Goal: Transaction & Acquisition: Download file/media

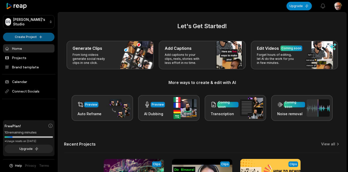
click at [31, 35] on html "DS [PERSON_NAME]'s Studio Create Project Home Projects Brand template Calendar …" at bounding box center [174, 86] width 348 height 172
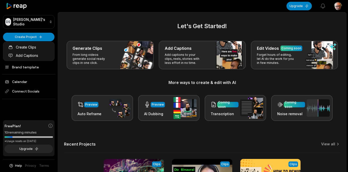
click at [41, 36] on html "DS [PERSON_NAME]'s Studio Create Project Home Projects Brand template Calendar …" at bounding box center [174, 86] width 348 height 172
click at [28, 49] on link "Create Clips" at bounding box center [28, 47] width 49 height 8
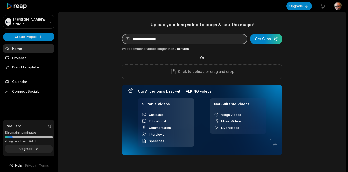
click at [150, 39] on input at bounding box center [185, 39] width 126 height 10
paste input "**********"
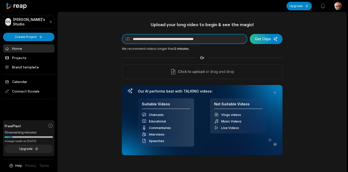
type input "**********"
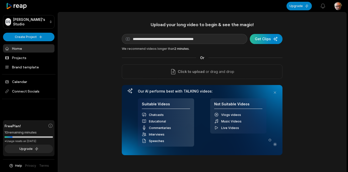
click at [270, 40] on div "submit" at bounding box center [266, 39] width 33 height 10
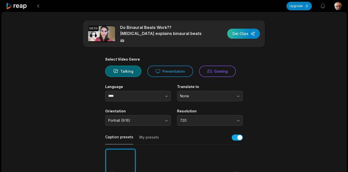
click at [244, 35] on div "button" at bounding box center [243, 34] width 33 height 10
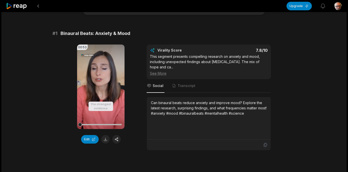
scroll to position [31, 0]
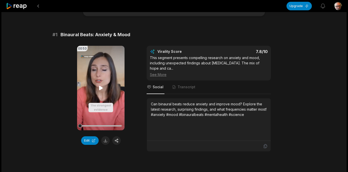
click at [100, 89] on icon at bounding box center [101, 88] width 4 height 4
click at [105, 140] on button at bounding box center [105, 140] width 9 height 9
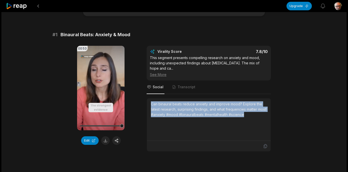
drag, startPoint x: 256, startPoint y: 115, endPoint x: 146, endPoint y: 103, distance: 111.0
click at [146, 103] on div "00:53 Your browser does not support mp4 format. Edit Virality Score 7.8 /10 Thi…" at bounding box center [173, 99] width 243 height 106
copy div "Can binaural beats reduce anxiety and improve mood? Explore the latest research…"
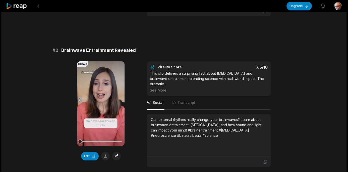
scroll to position [166, 0]
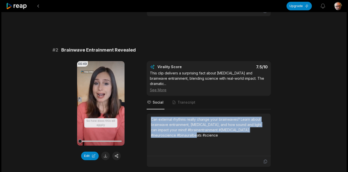
drag, startPoint x: 197, startPoint y: 131, endPoint x: 146, endPoint y: 113, distance: 53.8
click at [146, 113] on div "00:49 Your browser does not support mp4 format. Edit Virality Score 7.5 /10 Thi…" at bounding box center [173, 114] width 243 height 106
copy div "Can external rhythms really change your brainwaves? Learn about brainwave entra…"
click at [105, 155] on button at bounding box center [105, 155] width 9 height 9
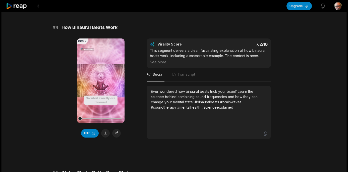
scroll to position [487, 0]
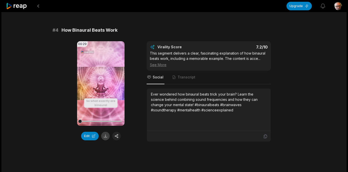
click at [105, 132] on button at bounding box center [105, 136] width 9 height 9
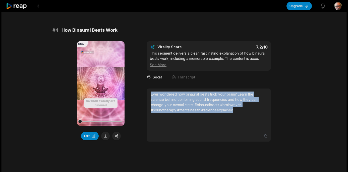
drag, startPoint x: 235, startPoint y: 105, endPoint x: 143, endPoint y: 82, distance: 94.8
click at [143, 82] on div "00:29 Your browser does not support mp4 format. Edit Virality Score 7.2 /10 Thi…" at bounding box center [173, 91] width 243 height 100
copy div "Ever wondered how binaural beats trick your brain? Learn the science behind com…"
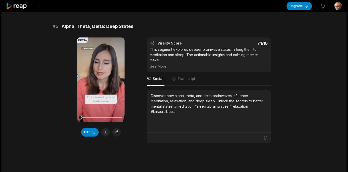
scroll to position [636, 0]
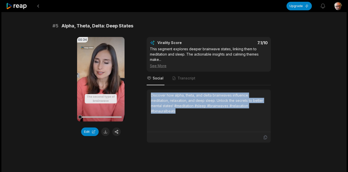
drag, startPoint x: 181, startPoint y: 105, endPoint x: 149, endPoint y: 91, distance: 34.9
click at [149, 91] on div "Discover how alpha, theta, and delta brainwaves influence meditation, relaxatio…" at bounding box center [209, 110] width 124 height 42
copy div "Discover how alpha, theta, and delta brainwaves influence meditation, relaxatio…"
click at [105, 127] on button at bounding box center [105, 131] width 9 height 9
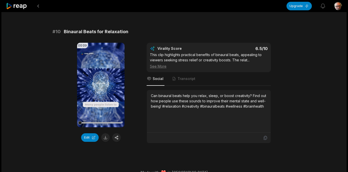
scroll to position [1376, 0]
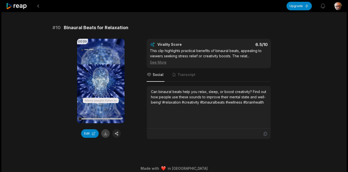
click at [105, 131] on button at bounding box center [105, 133] width 9 height 9
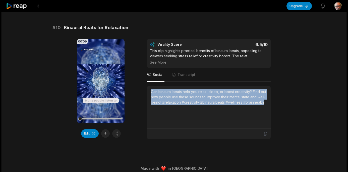
drag, startPoint x: 266, startPoint y: 98, endPoint x: 147, endPoint y: 86, distance: 120.1
click at [147, 86] on div "Can binaural beats help you relax, sleep, or boost creativity? Find out how peo…" at bounding box center [209, 107] width 124 height 42
copy div "Can binaural beats help you relax, sleep, or boost creativity? Find out how peo…"
click at [105, 129] on button at bounding box center [105, 133] width 9 height 9
